Goal: Information Seeking & Learning: Learn about a topic

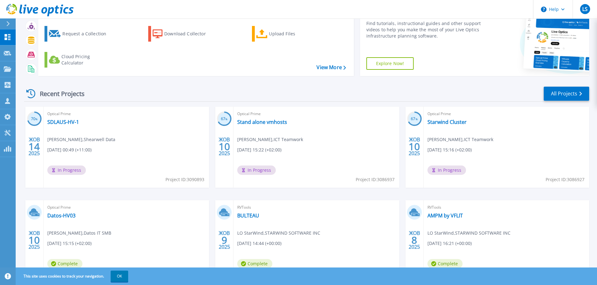
scroll to position [62, 0]
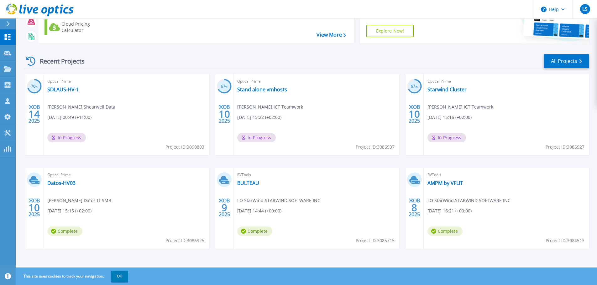
click at [126, 282] on button "OK" at bounding box center [120, 276] width 18 height 11
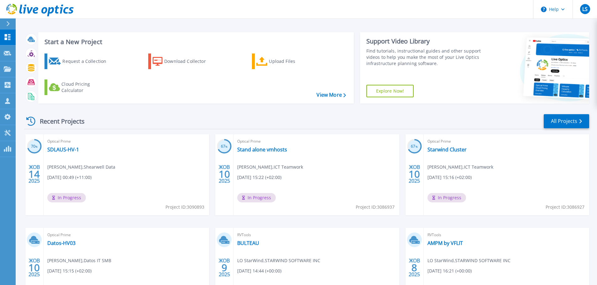
scroll to position [0, 0]
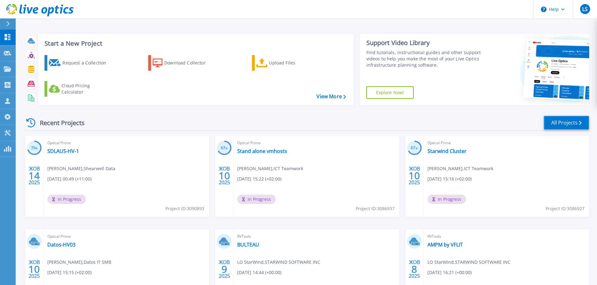
click at [569, 126] on link "All Projects" at bounding box center [565, 123] width 45 height 14
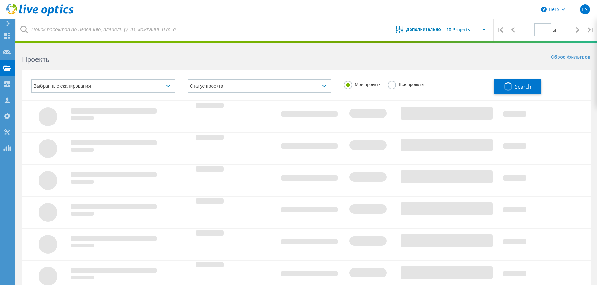
type input "1"
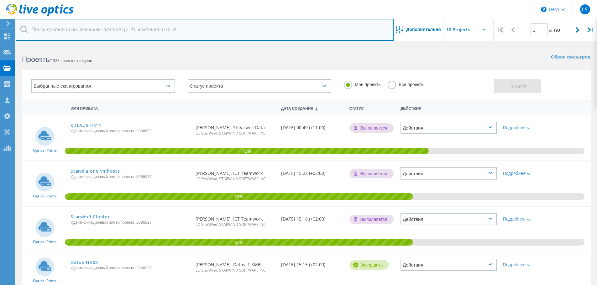
click at [129, 32] on input "text" at bounding box center [205, 30] width 378 height 22
type input "datos"
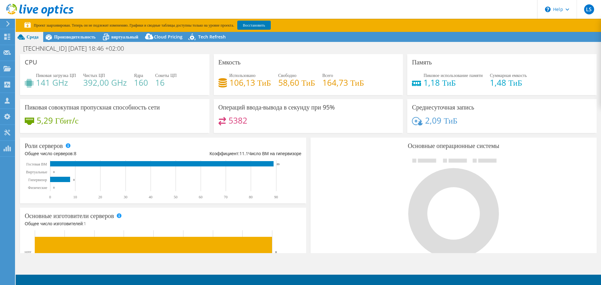
select select "USD"
click at [95, 35] on span "Производительность" at bounding box center [75, 37] width 42 height 6
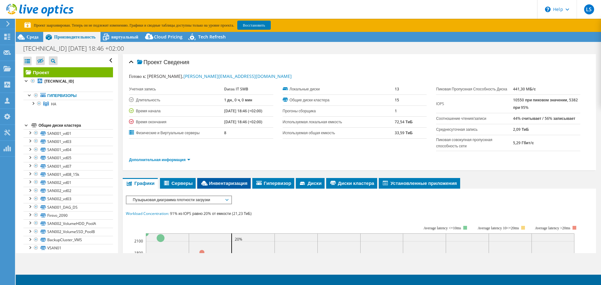
click at [220, 186] on span "Инвентаризация" at bounding box center [223, 183] width 47 height 6
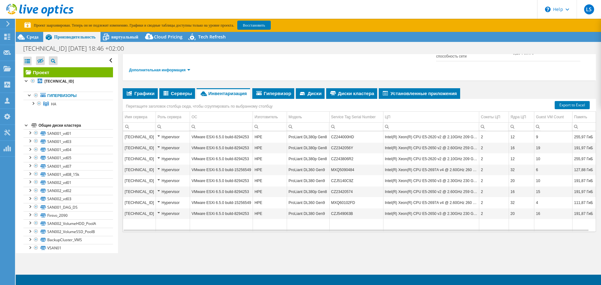
scroll to position [94, 0]
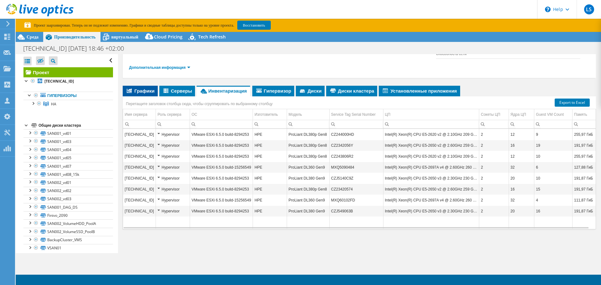
click at [149, 91] on span "Графики" at bounding box center [140, 91] width 29 height 6
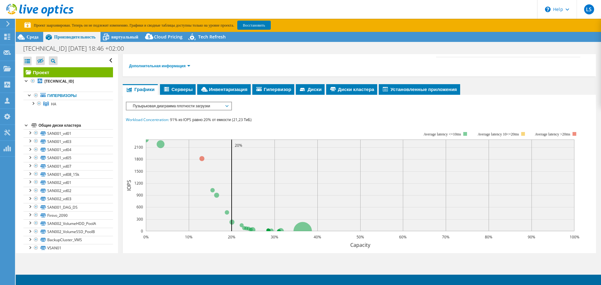
click at [184, 108] on span "Пузырьковая диаграмма плотности загрузки" at bounding box center [179, 106] width 98 height 8
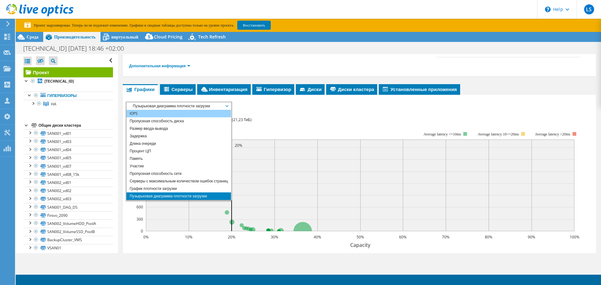
click at [176, 117] on li "IOPS" at bounding box center [179, 114] width 105 height 8
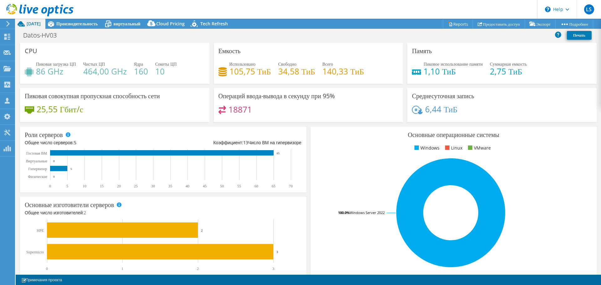
select select "USD"
click at [90, 26] on span "Производительность" at bounding box center [77, 24] width 42 height 6
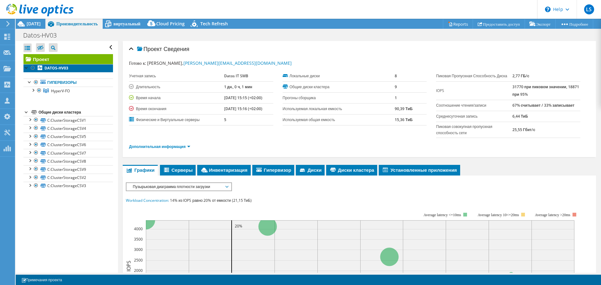
click at [69, 67] on link "DATOS-HV03" at bounding box center [68, 68] width 90 height 8
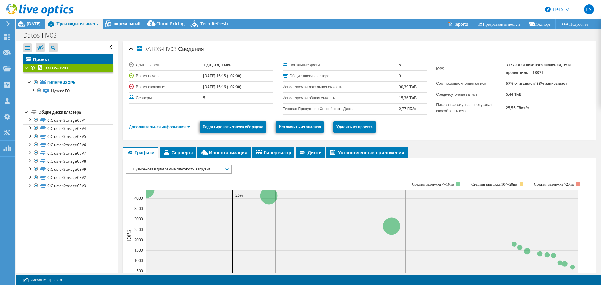
click at [69, 58] on link "Проект" at bounding box center [68, 59] width 90 height 10
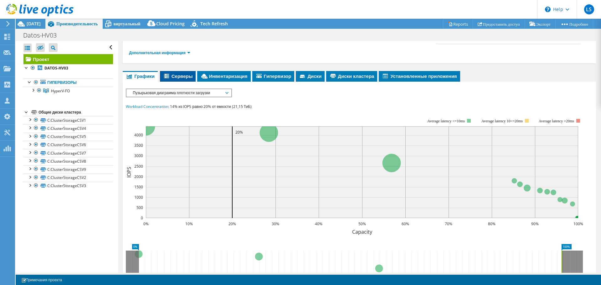
click at [178, 79] on span "Серверы" at bounding box center [178, 76] width 30 height 6
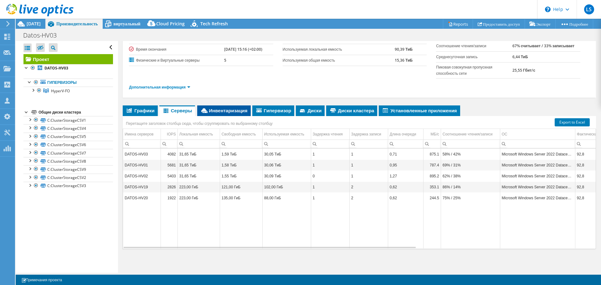
click at [210, 108] on span "Инвентаризация" at bounding box center [223, 110] width 47 height 6
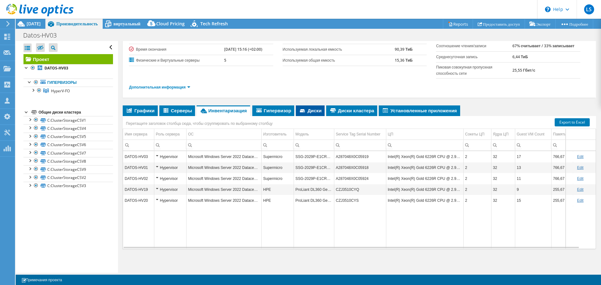
click at [318, 113] on span "Диски" at bounding box center [310, 110] width 23 height 6
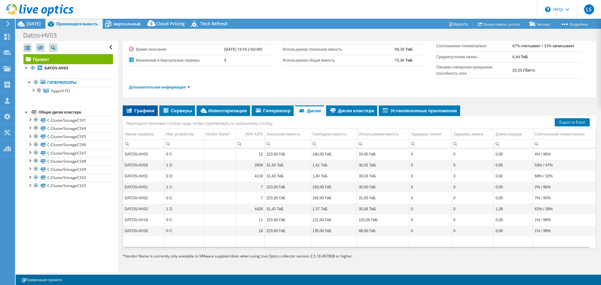
click at [150, 111] on span "Графики" at bounding box center [140, 110] width 29 height 6
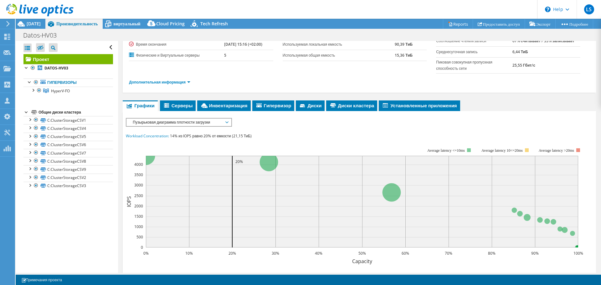
scroll to position [94, 0]
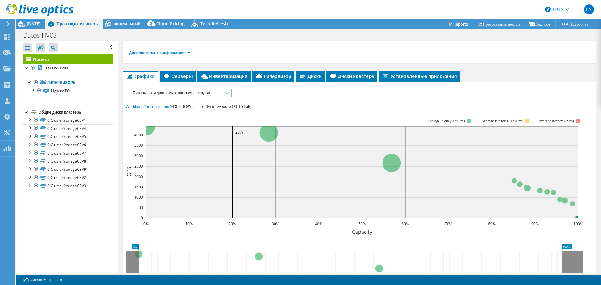
click at [177, 96] on span "Пузырьковая диаграмма плотности загрузки" at bounding box center [179, 93] width 98 height 8
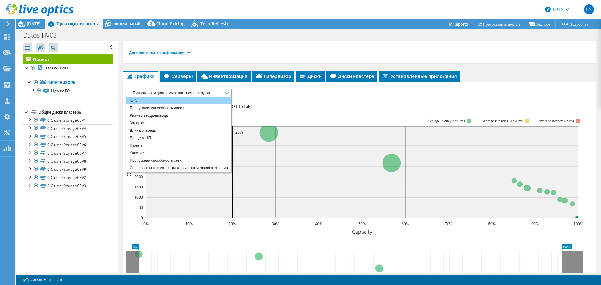
click at [171, 104] on li "IOPS" at bounding box center [179, 101] width 105 height 8
